Goal: Task Accomplishment & Management: Manage account settings

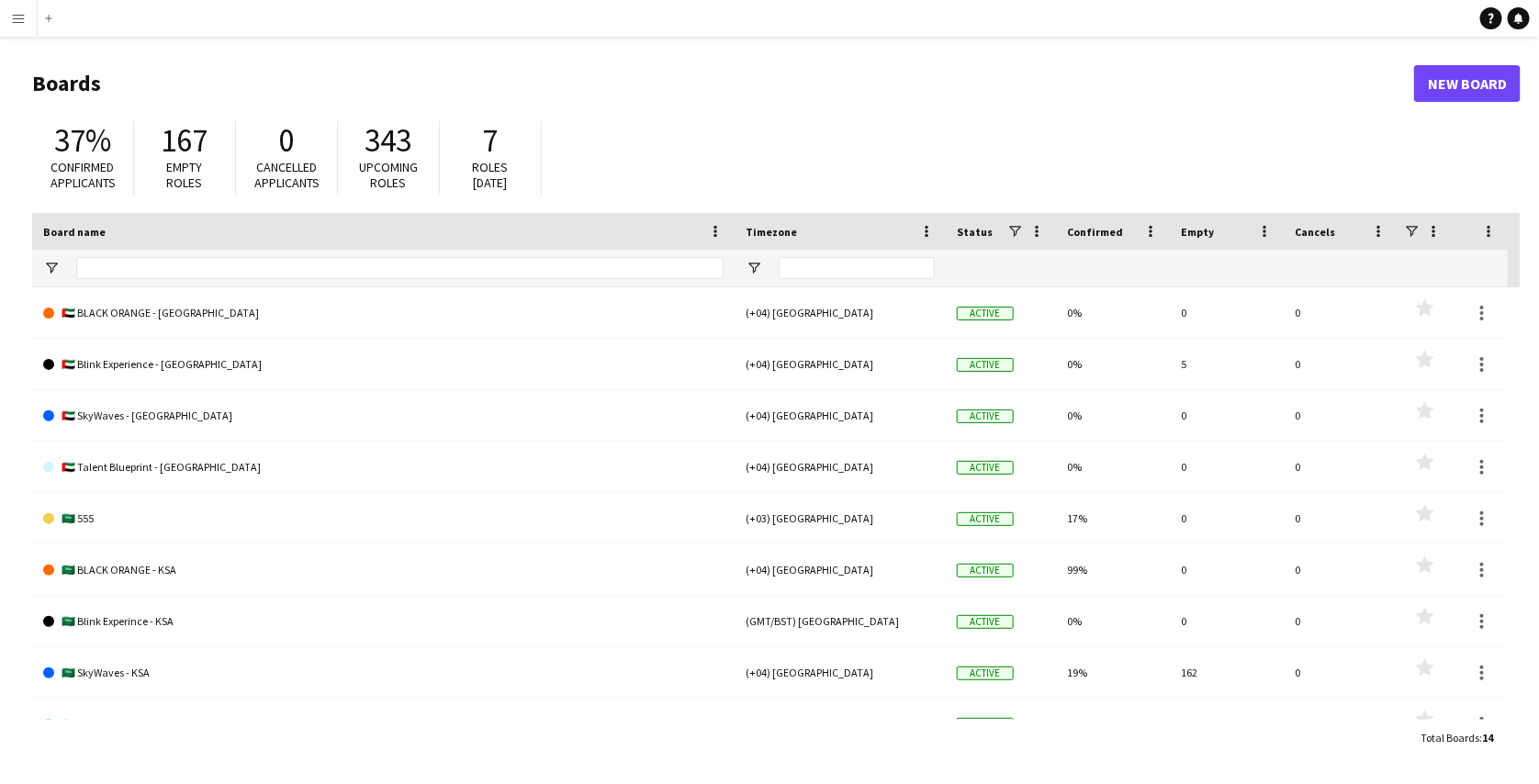
click at [6, 10] on button "Menu" at bounding box center [18, 18] width 37 height 37
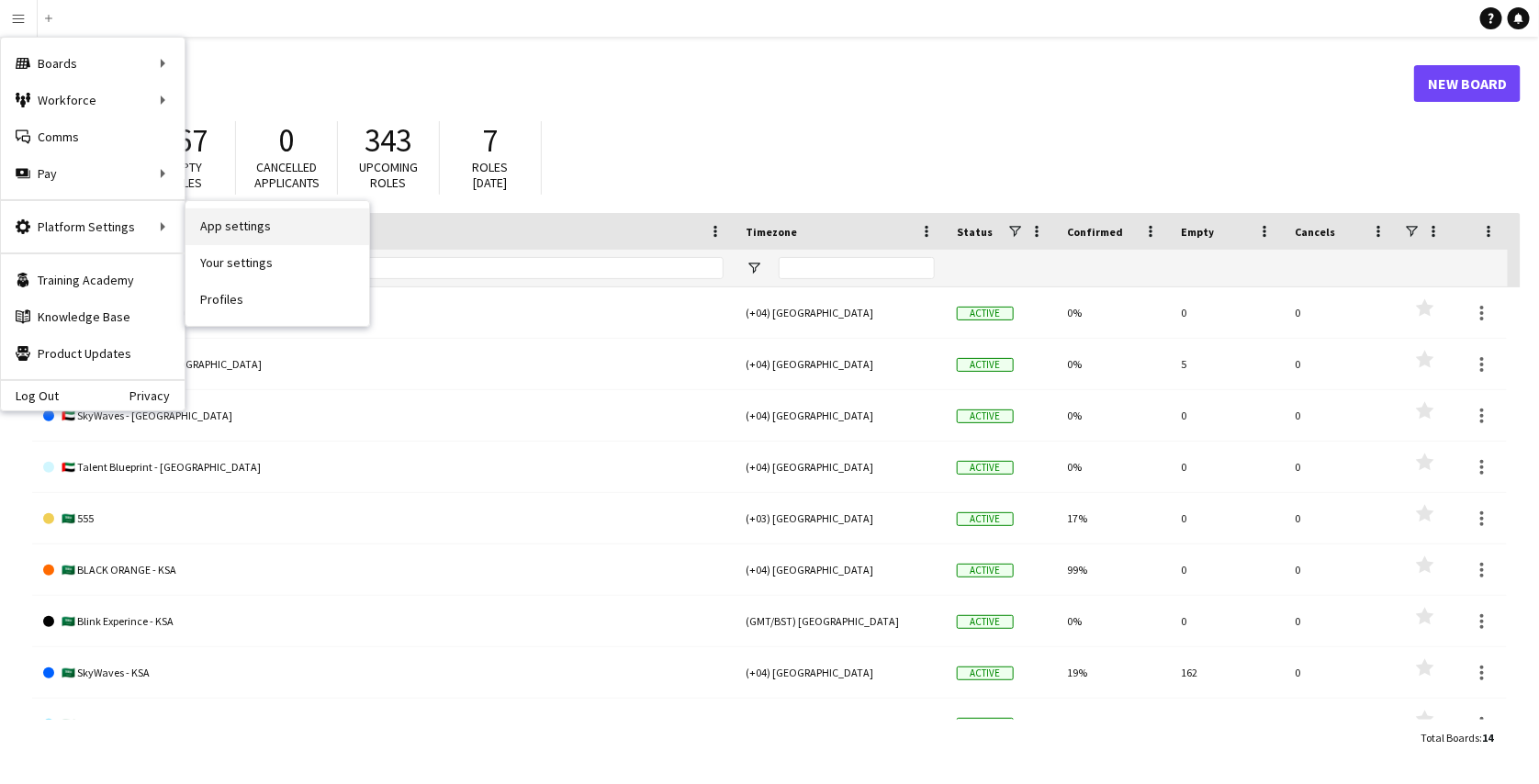
click at [216, 227] on link "App settings" at bounding box center [277, 226] width 184 height 37
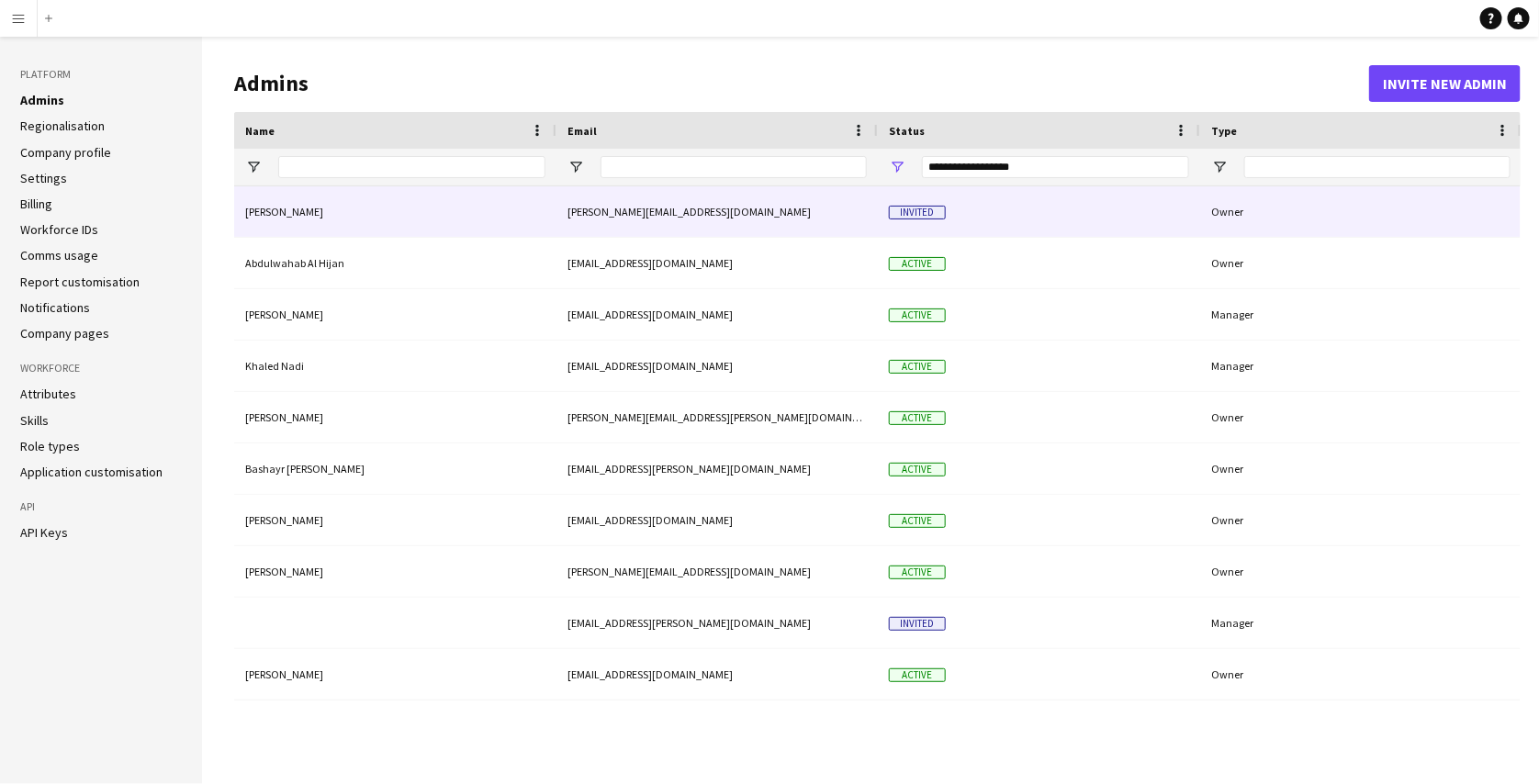
click at [864, 217] on div "[PERSON_NAME][EMAIL_ADDRESS][DOMAIN_NAME]" at bounding box center [716, 211] width 321 height 50
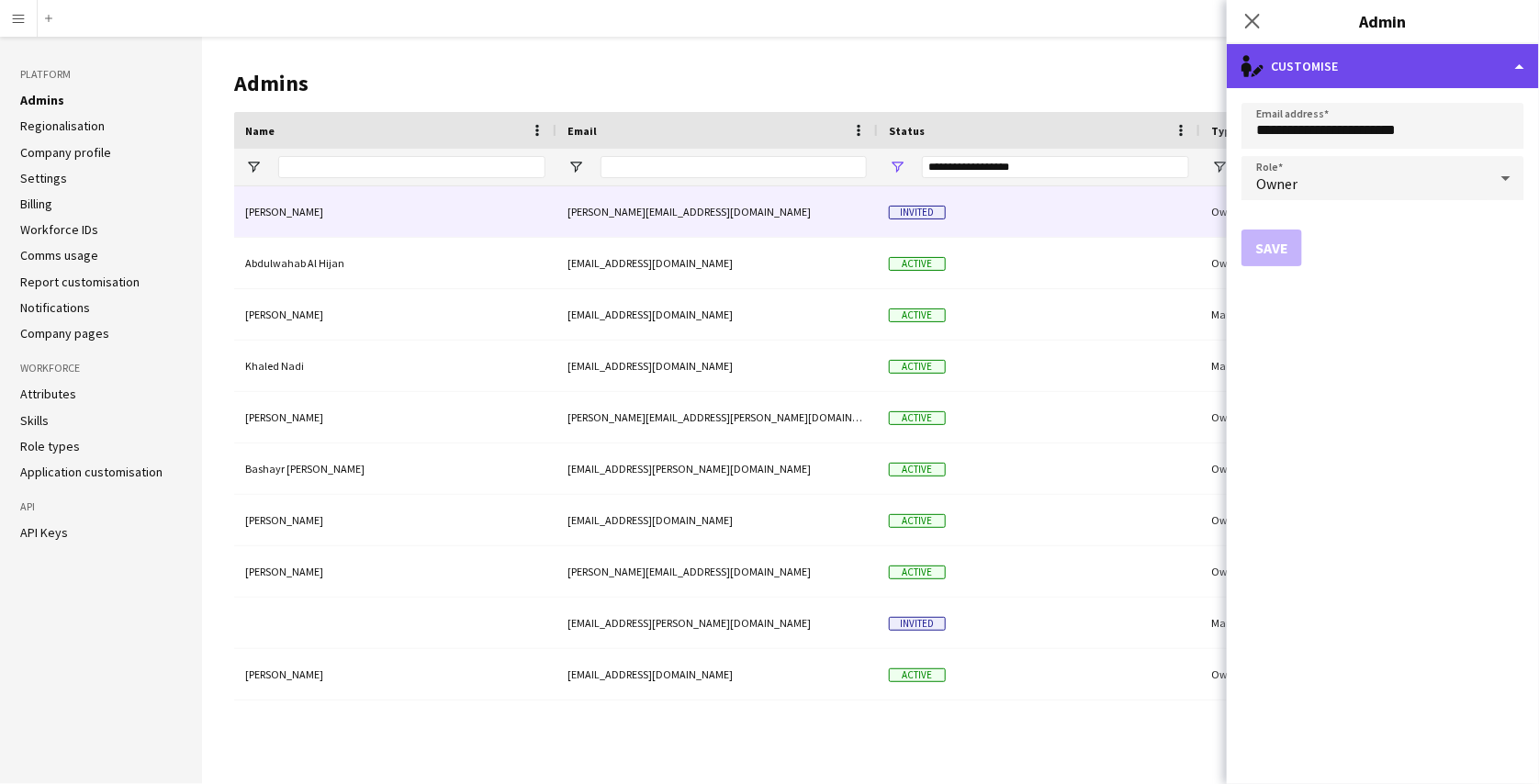
click at [1428, 70] on div "single-neutral-actions-edit-1 Customise" at bounding box center [1383, 66] width 313 height 44
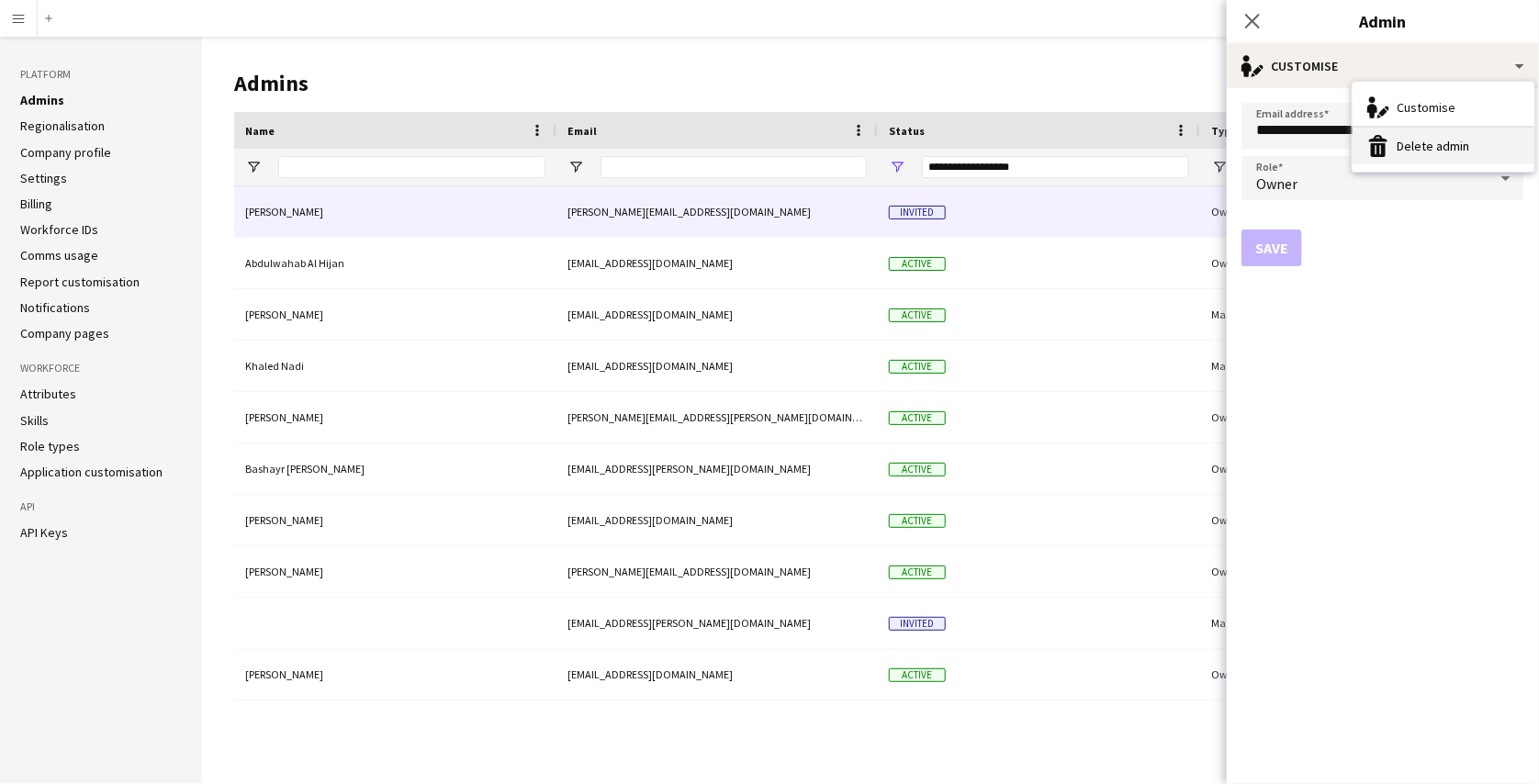
click at [1427, 149] on button "Delete admin Delete admin" at bounding box center [1443, 145] width 182 height 37
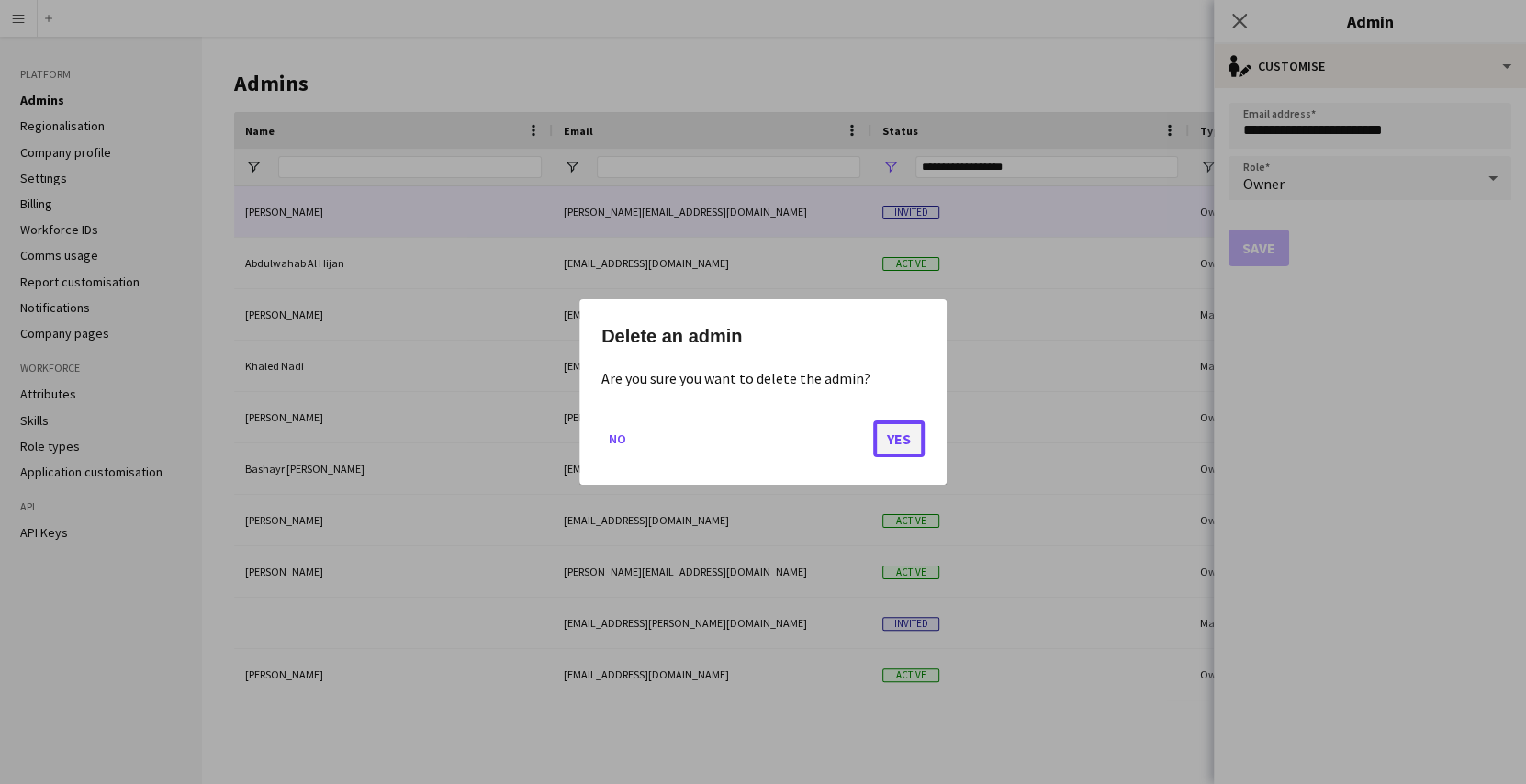
click at [894, 432] on button "Yes" at bounding box center [899, 438] width 51 height 37
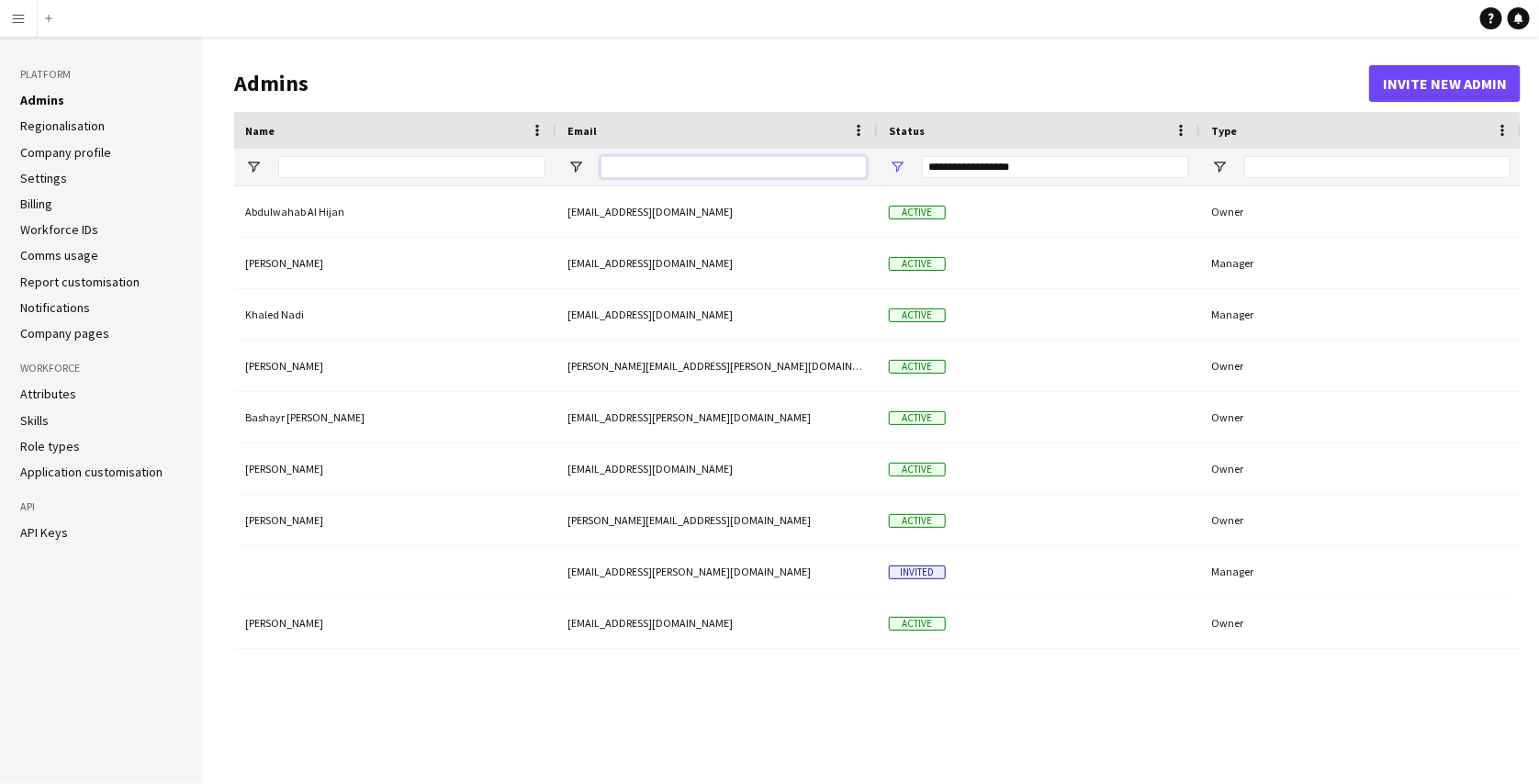
click at [725, 158] on input "Email Filter Input" at bounding box center [733, 167] width 266 height 22
click at [1389, 80] on button "Invite new admin" at bounding box center [1444, 83] width 151 height 37
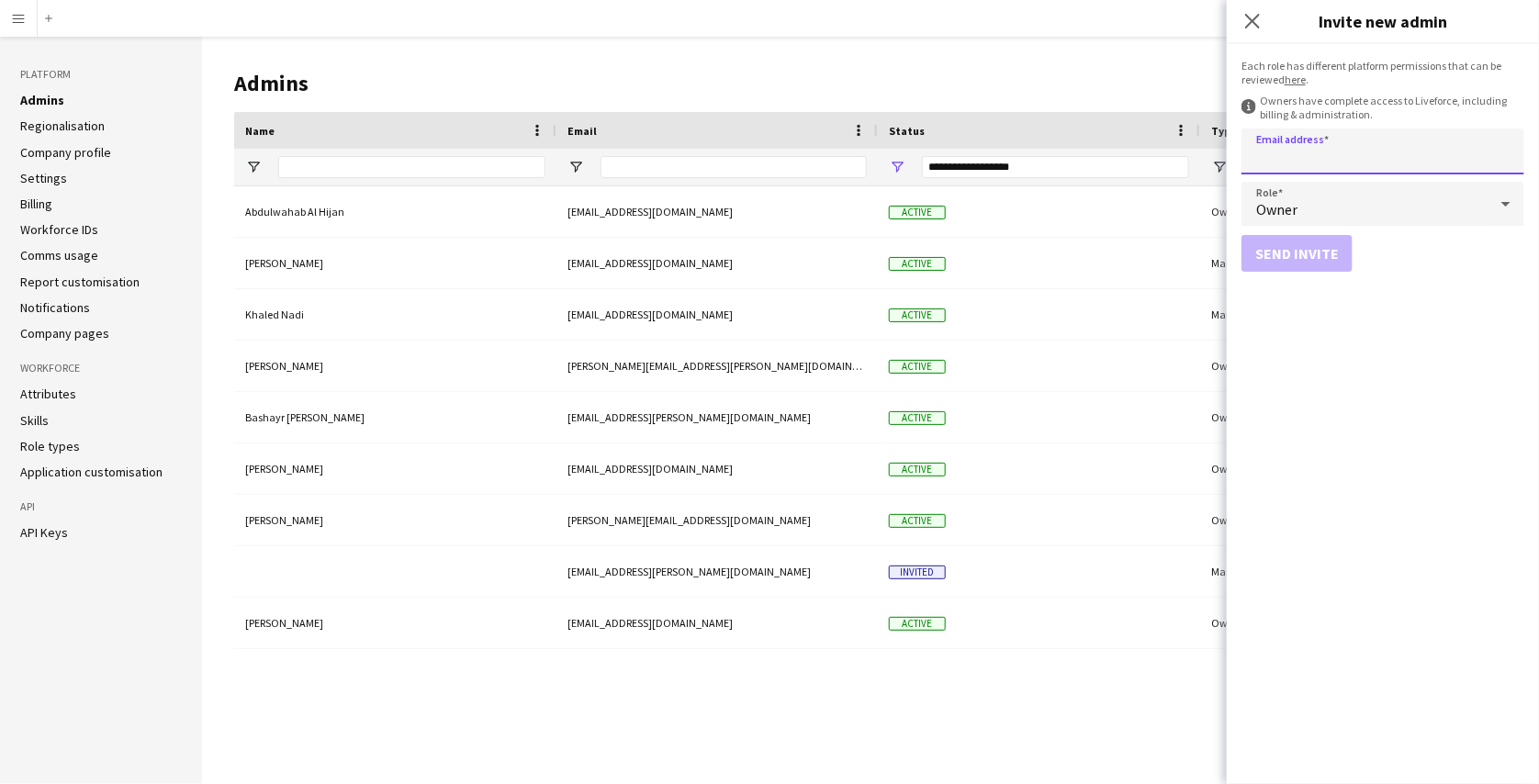
click at [1344, 149] on input "Email address" at bounding box center [1383, 151] width 283 height 45
paste input "**********"
type input "**********"
click at [1317, 247] on button "Send invite" at bounding box center [1297, 253] width 111 height 37
